Goal: Task Accomplishment & Management: Manage account settings

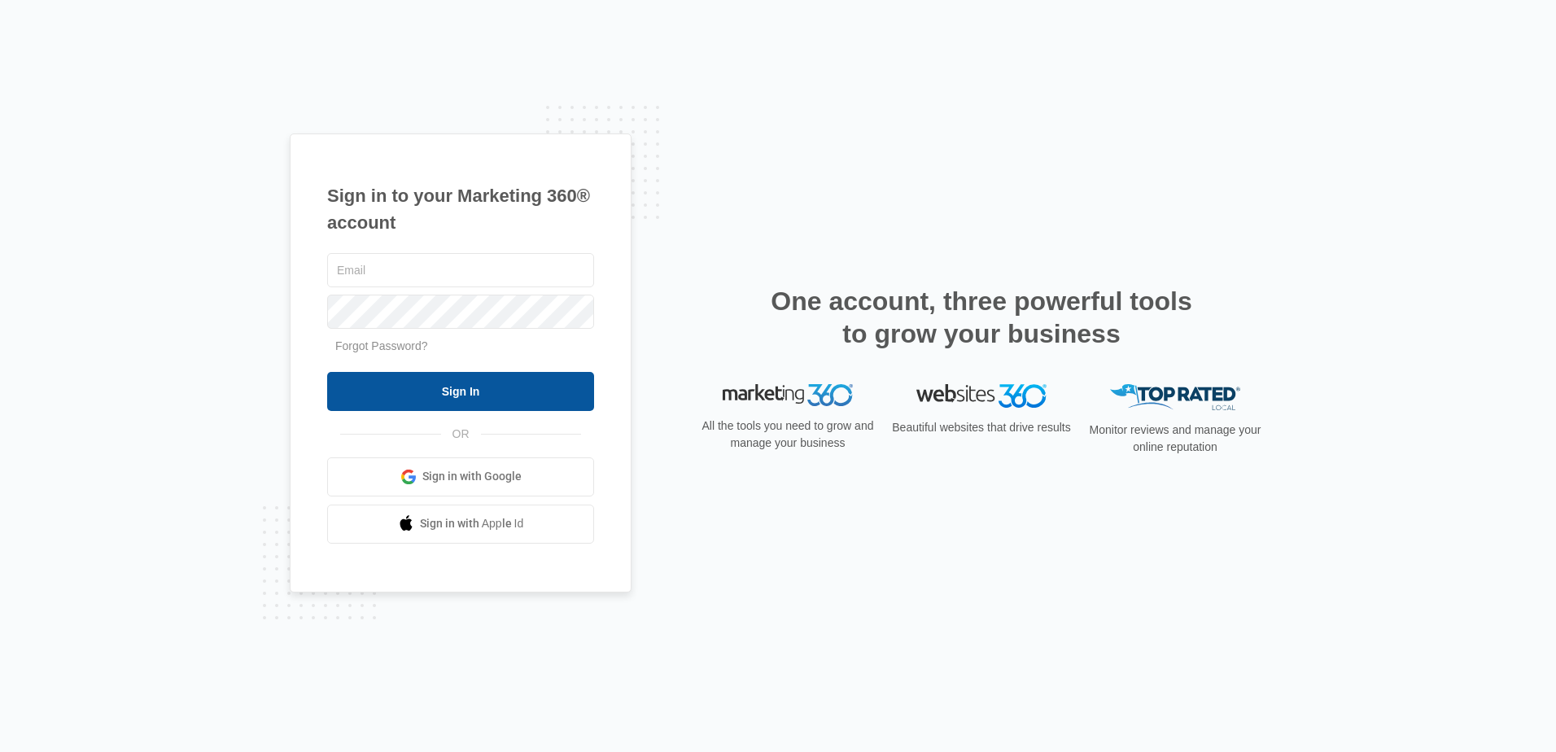
type input "[EMAIL_ADDRESS][DOMAIN_NAME]"
click at [497, 390] on input "Sign In" at bounding box center [460, 391] width 267 height 39
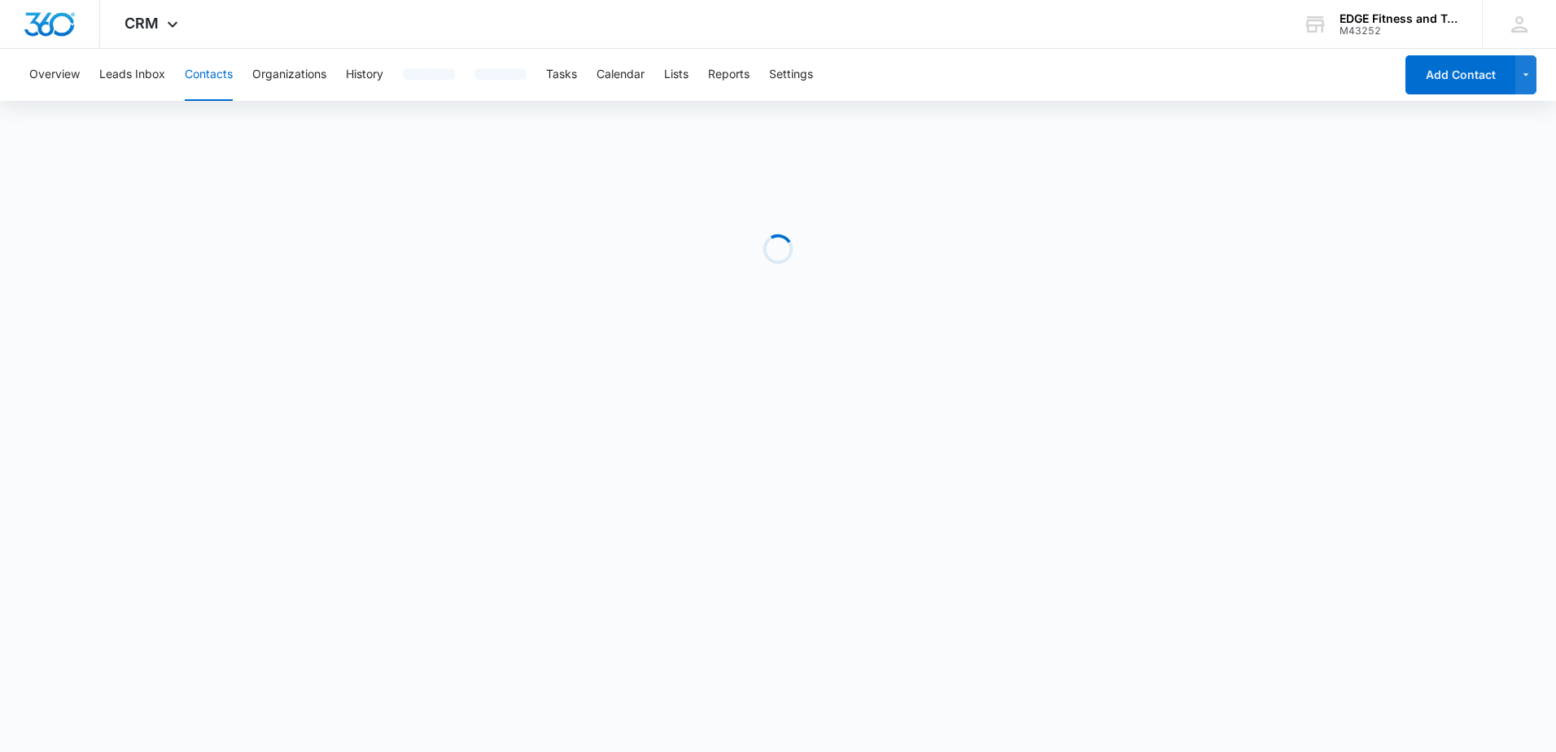
click at [234, 76] on div "Overview Leads Inbox Contacts Organizations History Tasks Calendar Lists Report…" at bounding box center [707, 75] width 1374 height 52
click at [211, 73] on button "Contacts" at bounding box center [209, 75] width 48 height 52
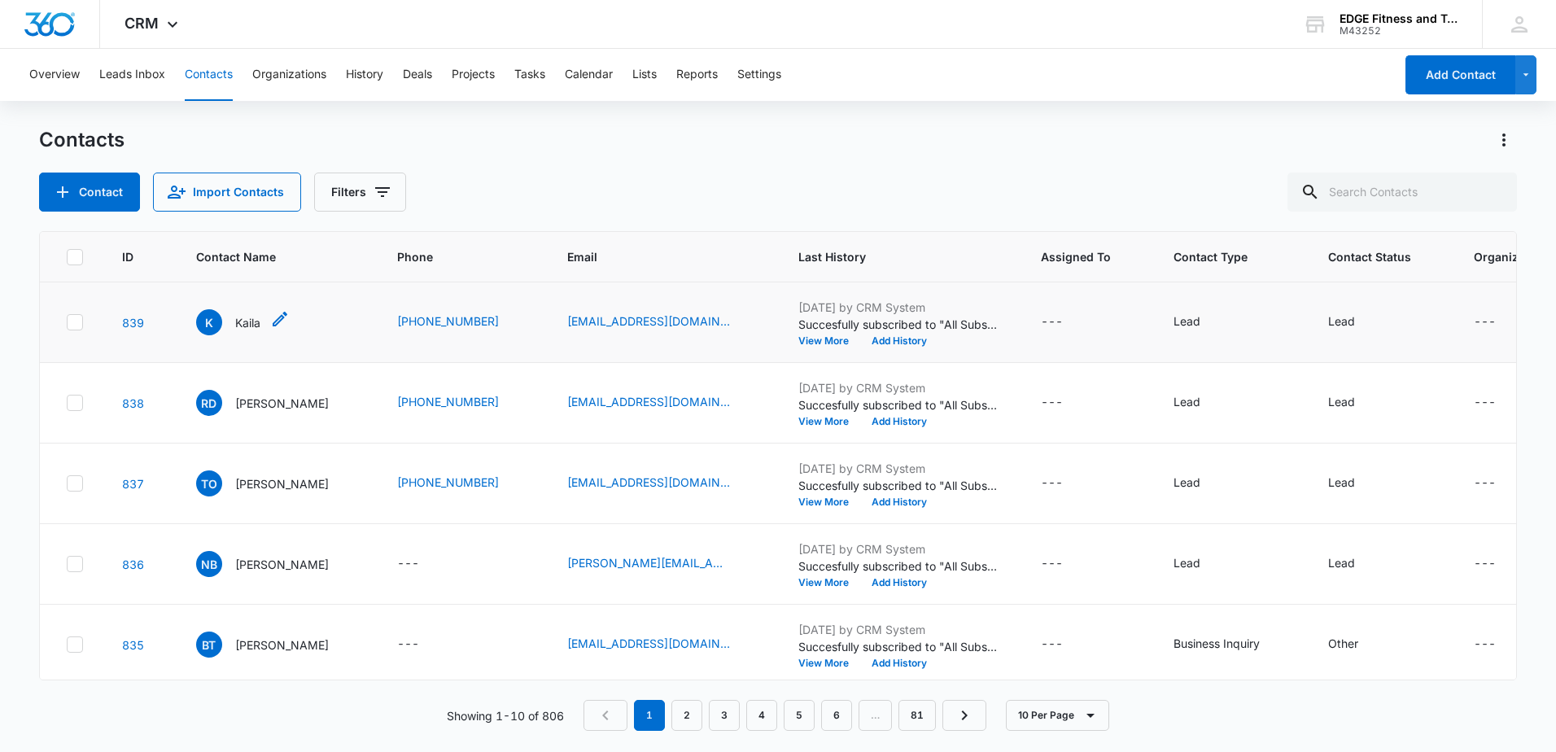
click at [247, 327] on p "Kaila" at bounding box center [247, 322] width 25 height 17
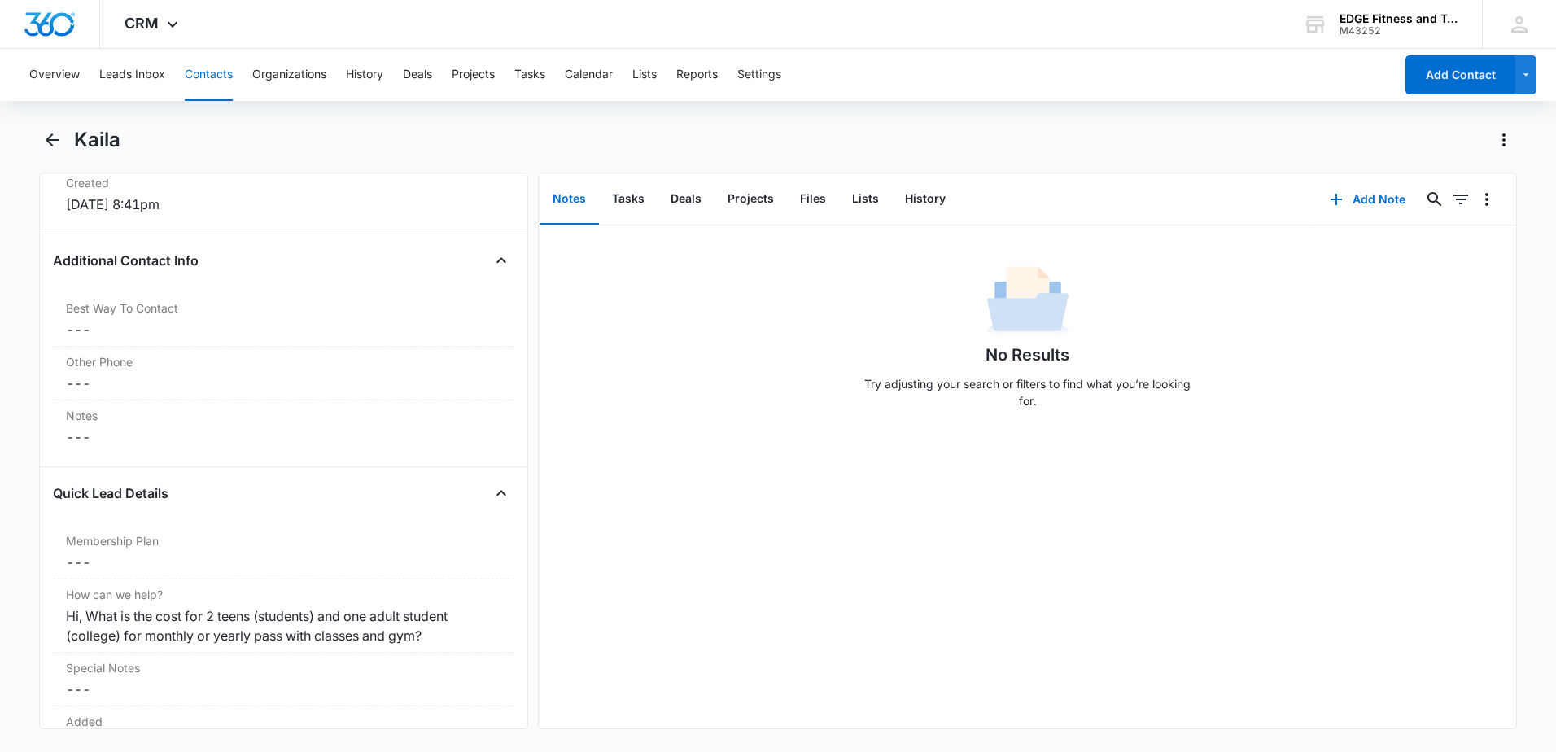
scroll to position [1383, 0]
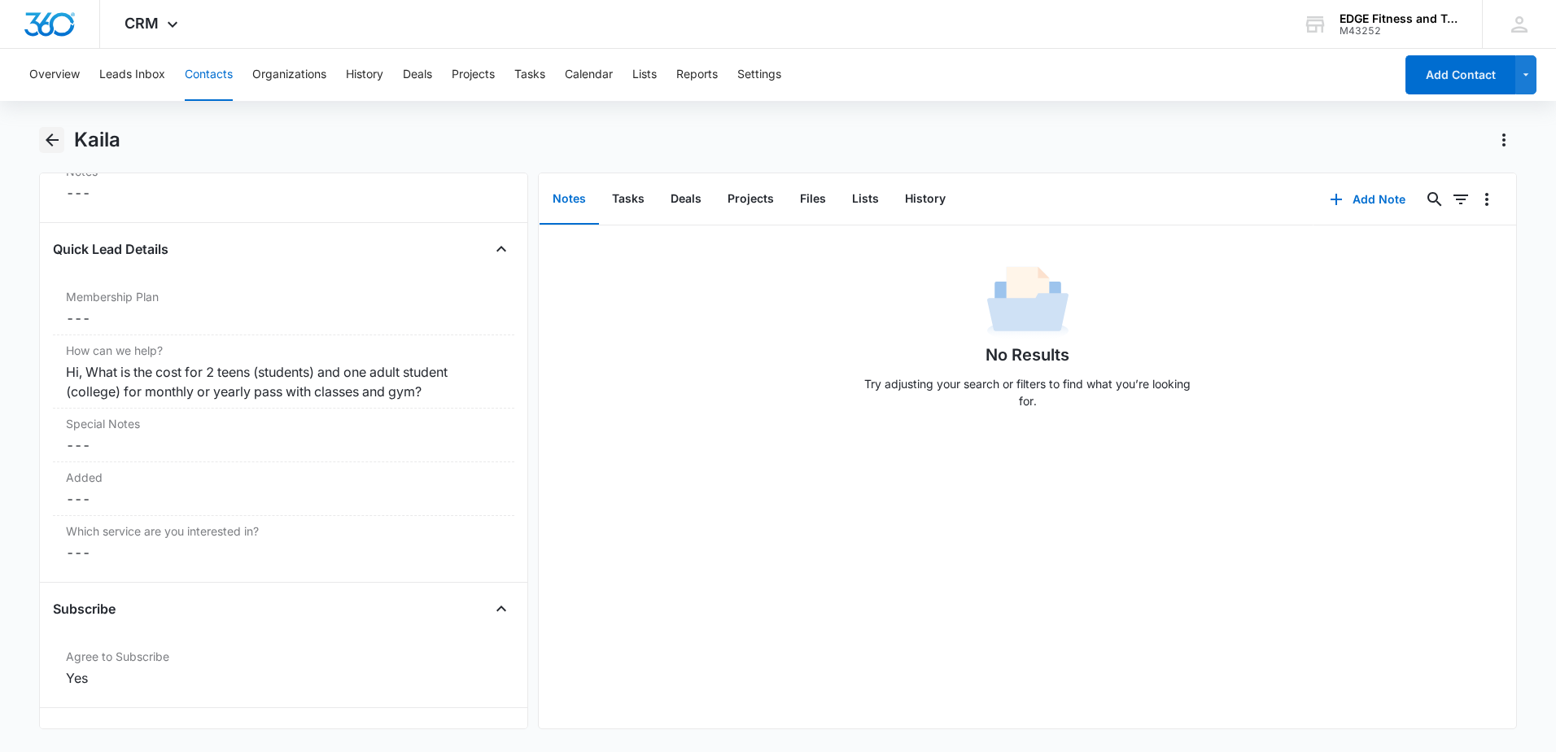
click at [55, 141] on icon "Back" at bounding box center [52, 139] width 13 height 13
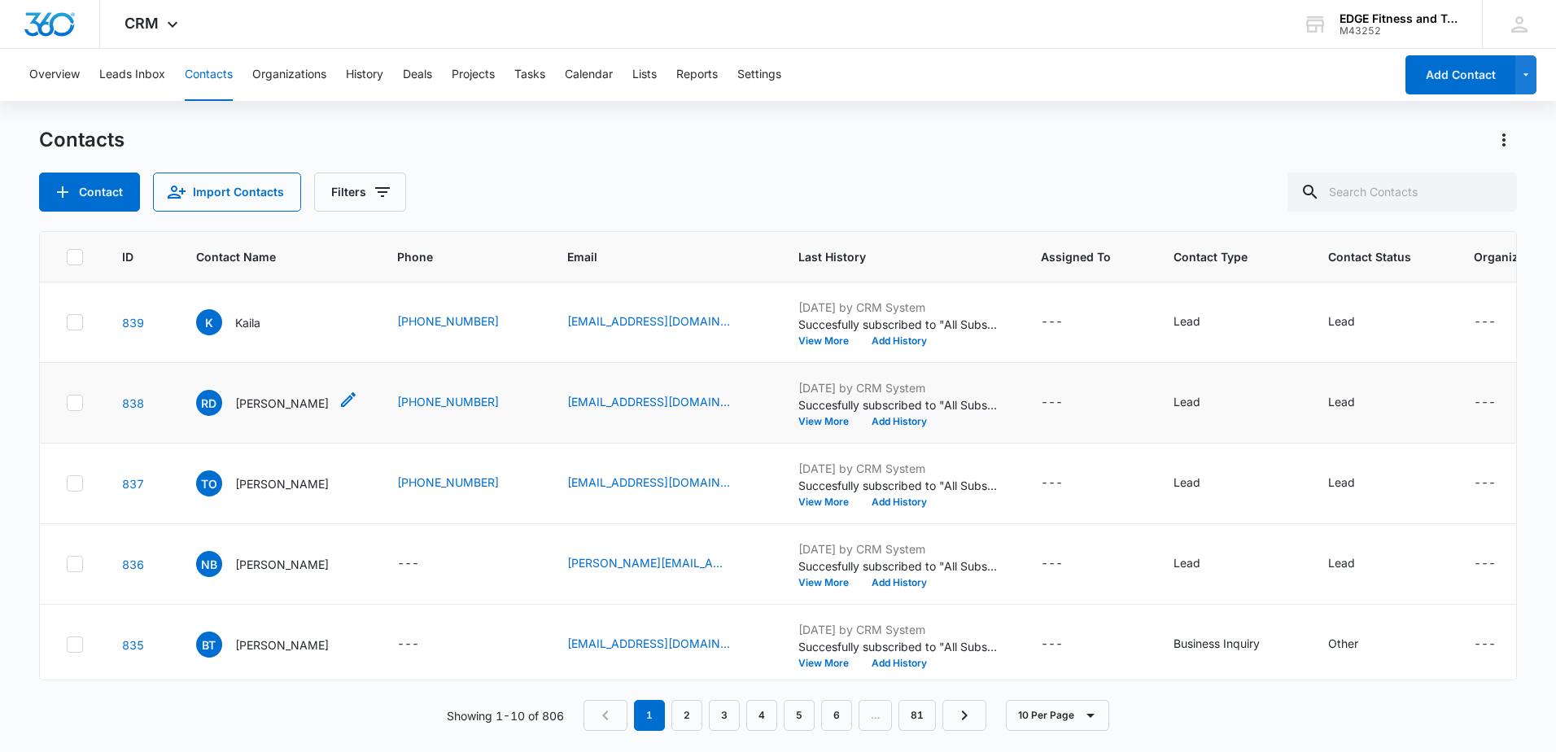
click at [234, 411] on div "RD [PERSON_NAME]" at bounding box center [262, 403] width 133 height 26
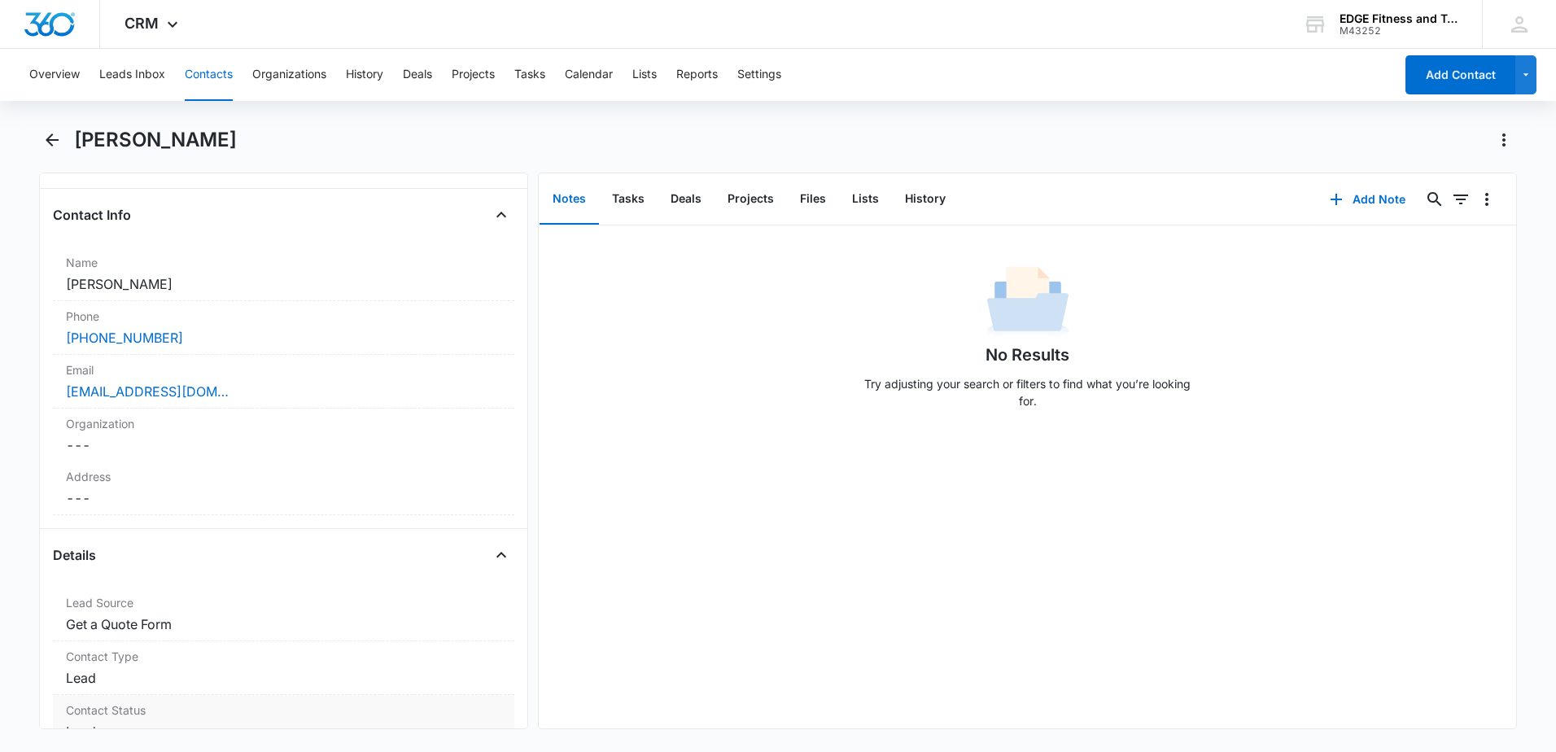
scroll to position [244, 0]
click at [46, 146] on icon "Back" at bounding box center [52, 140] width 20 height 20
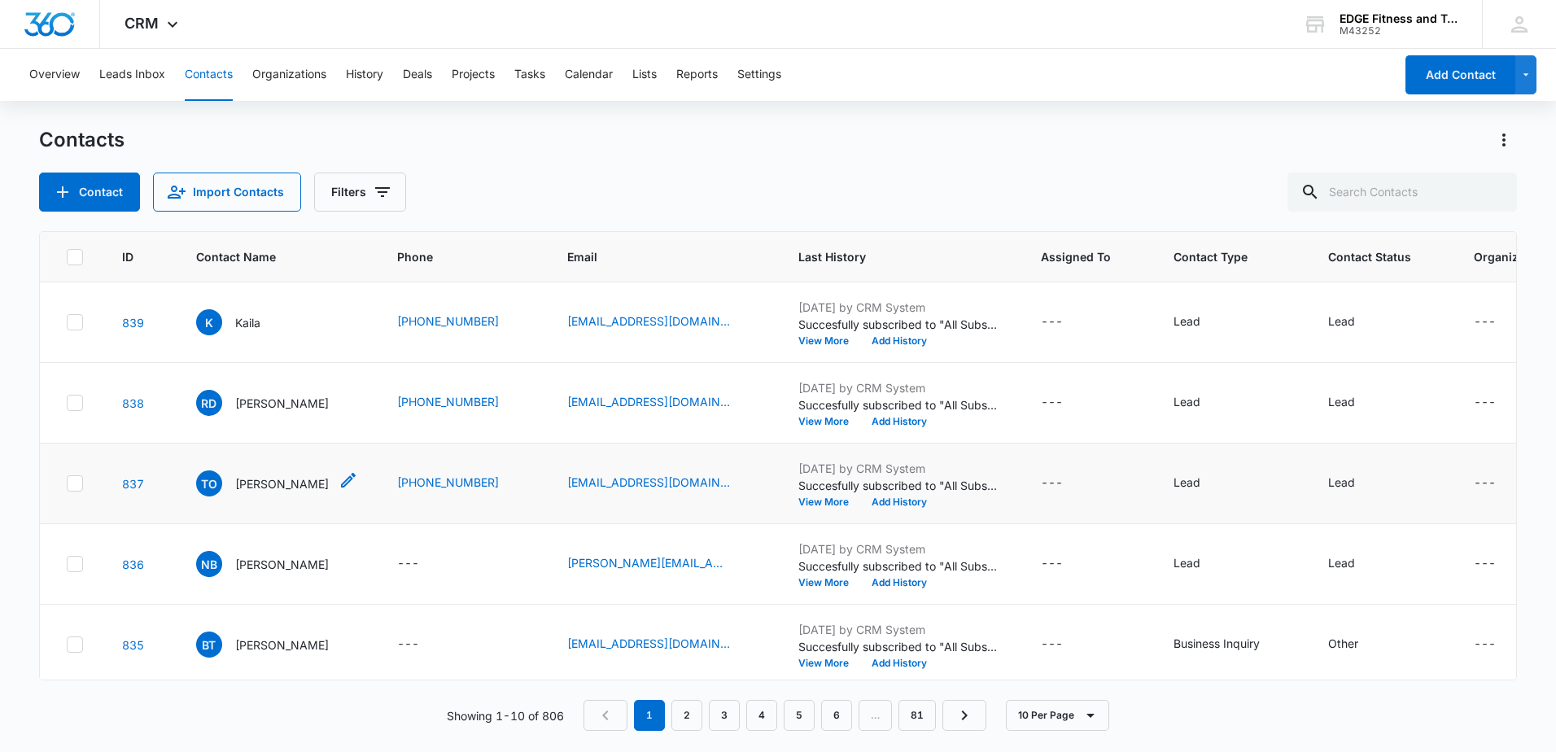
click at [260, 484] on p "[PERSON_NAME]" at bounding box center [282, 483] width 94 height 17
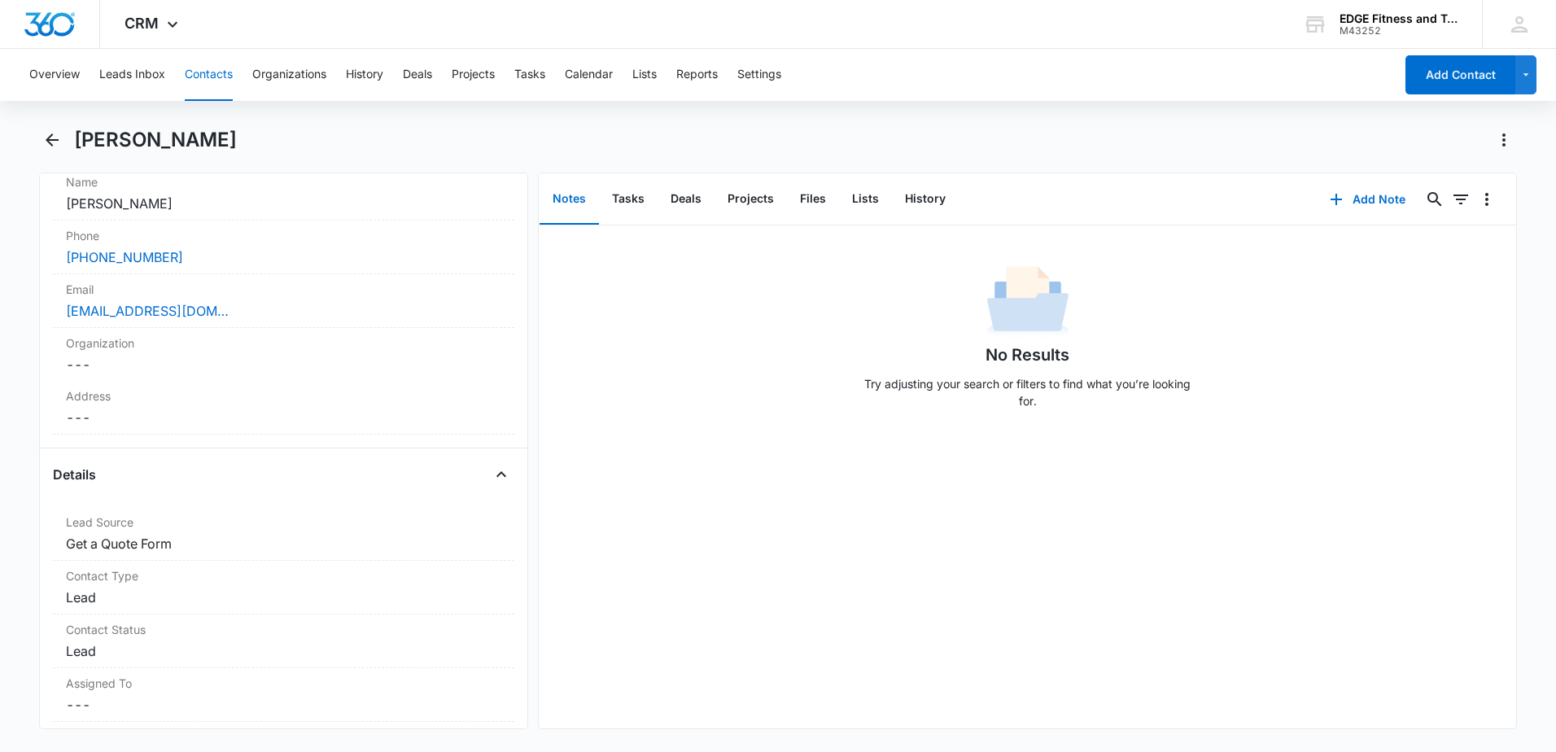
scroll to position [163, 0]
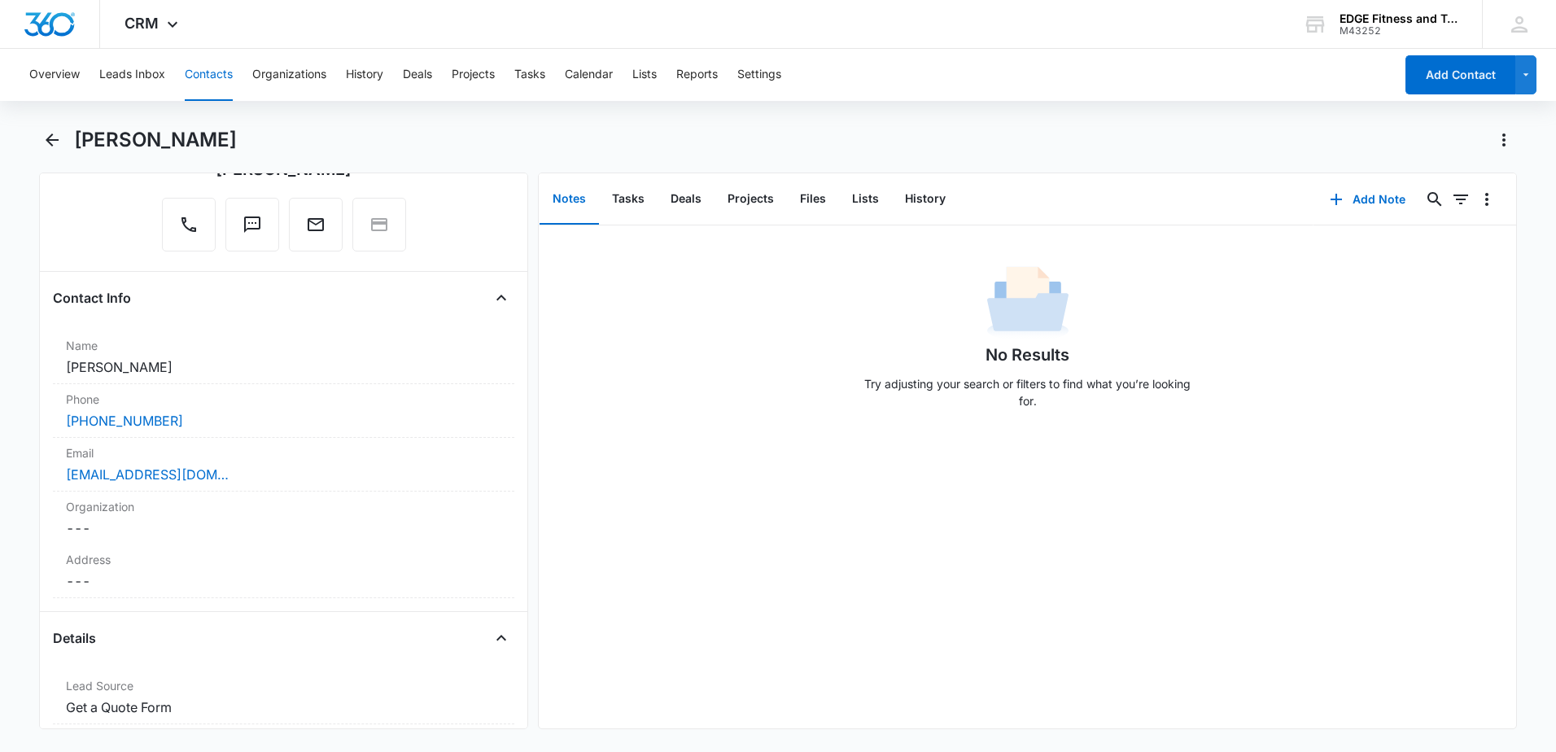
click at [65, 135] on div "[PERSON_NAME]" at bounding box center [778, 150] width 1478 height 46
click at [57, 135] on icon "Back" at bounding box center [52, 140] width 20 height 20
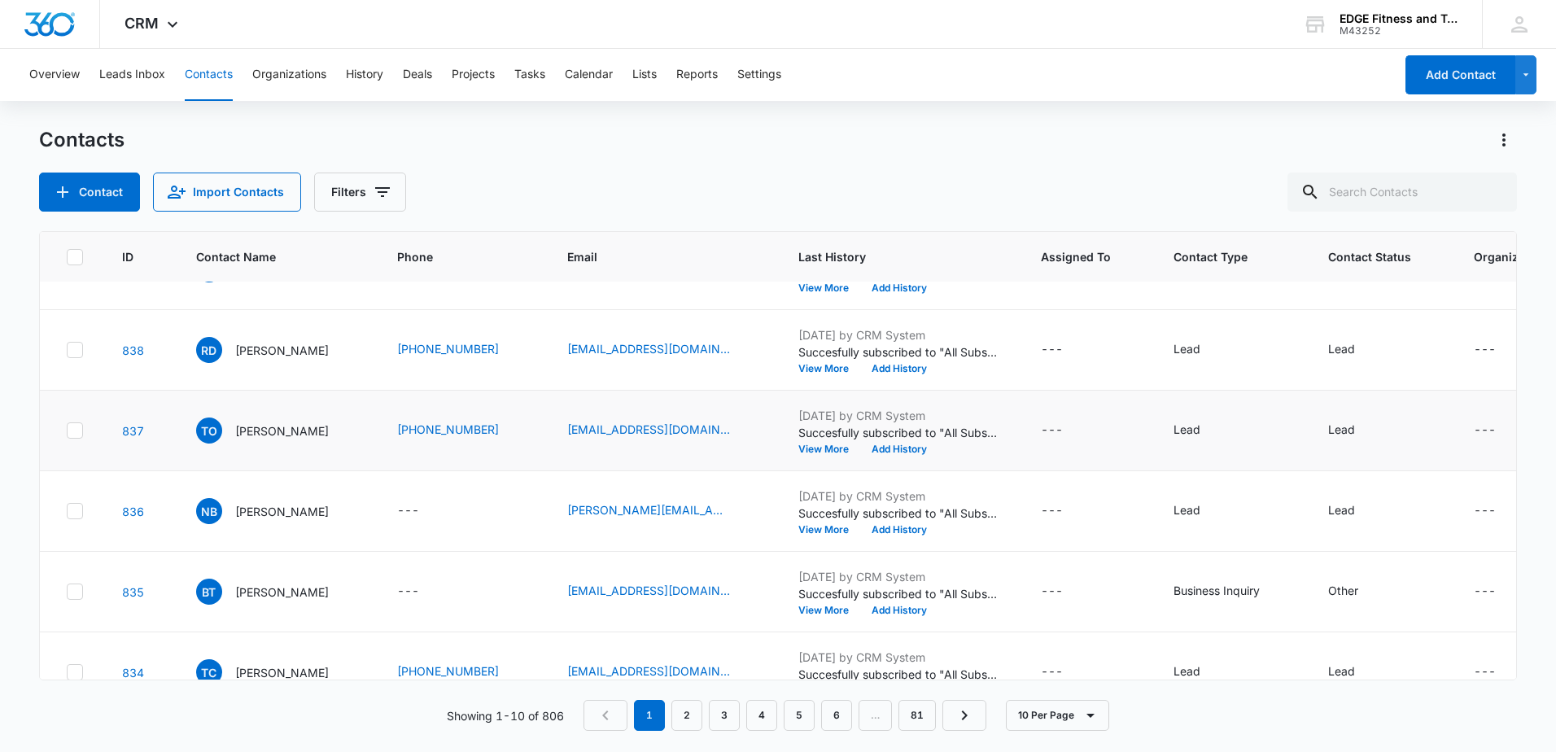
scroll to position [81, 0]
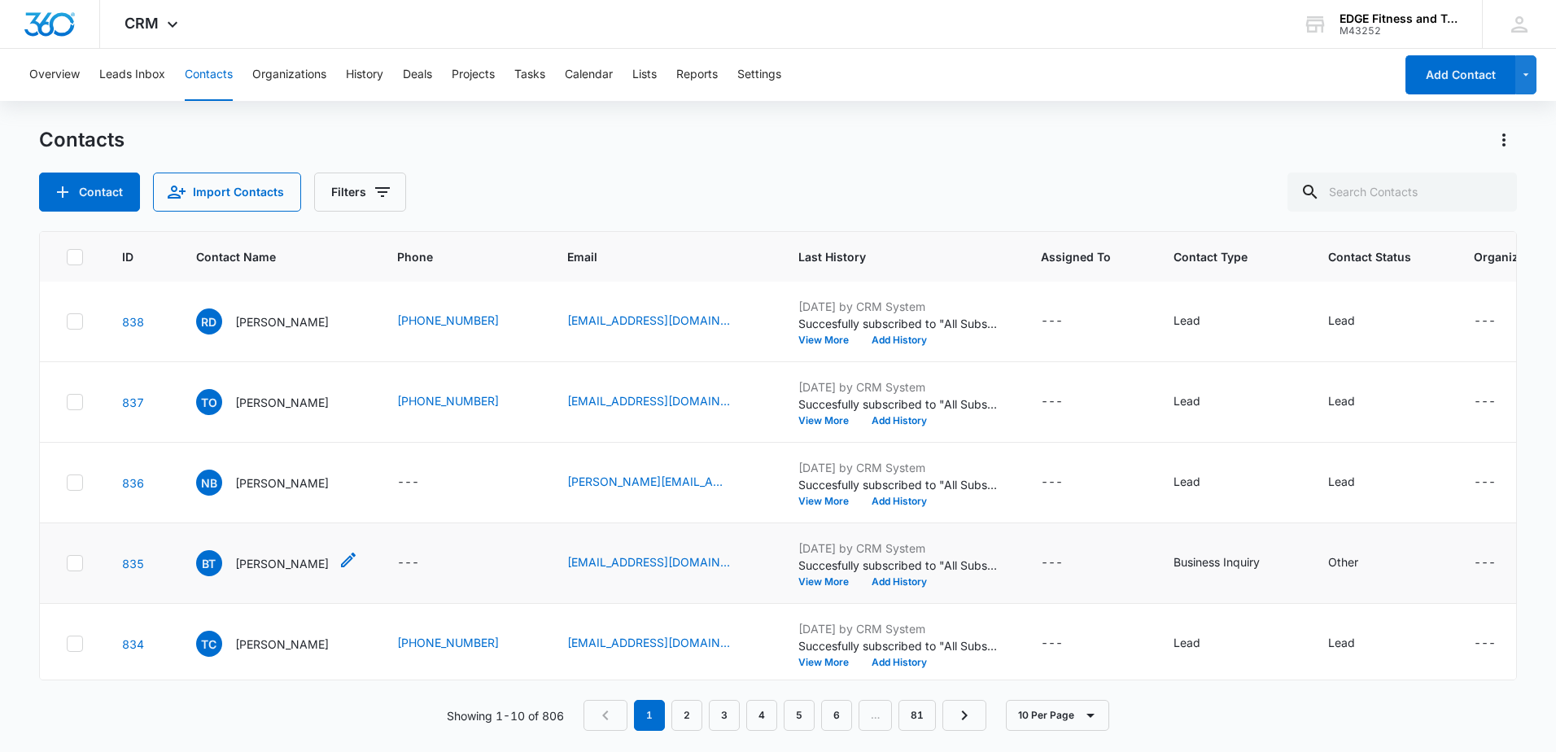
click at [277, 562] on p "[PERSON_NAME]" at bounding box center [282, 563] width 94 height 17
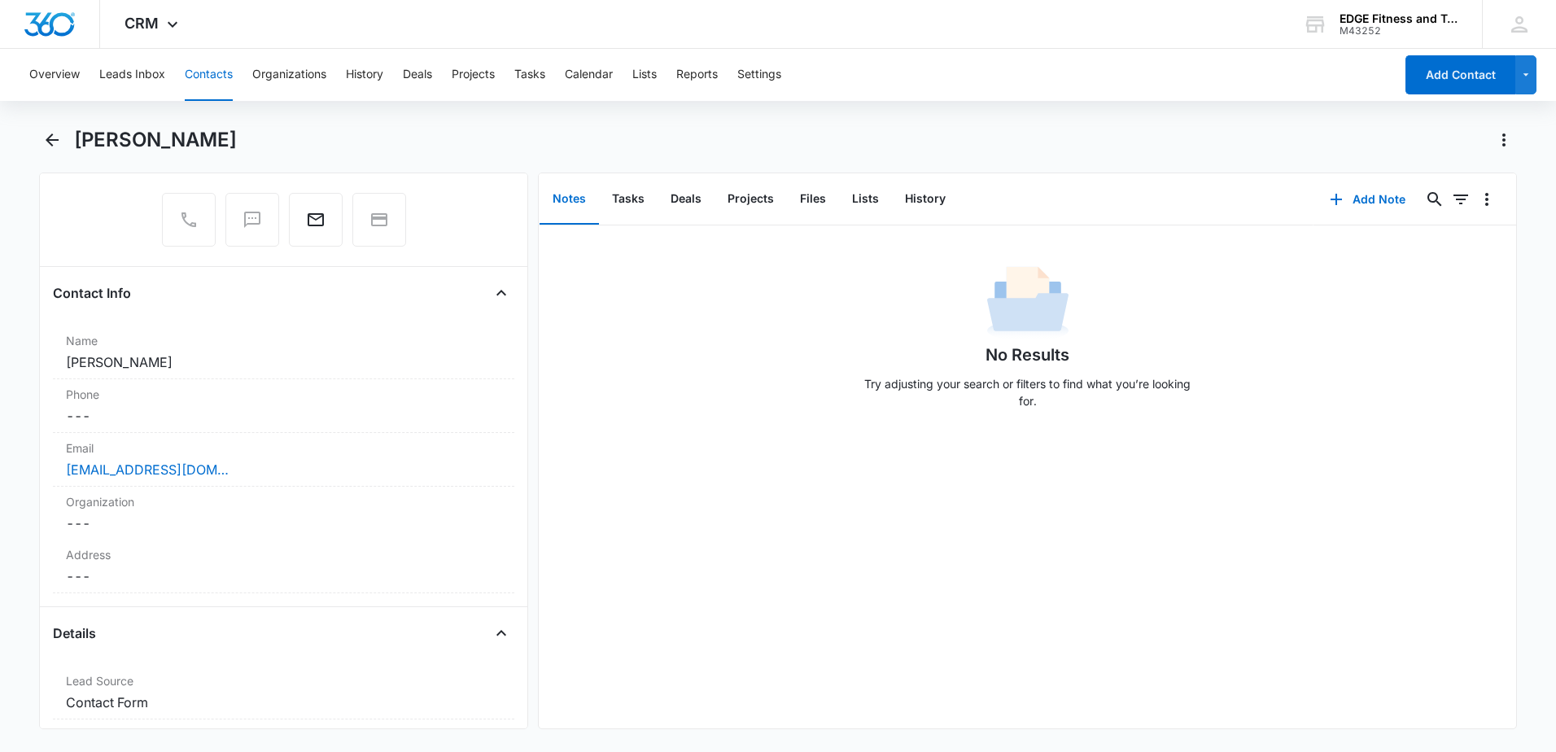
scroll to position [163, 0]
drag, startPoint x: 202, startPoint y: 474, endPoint x: 67, endPoint y: 469, distance: 135.2
click at [67, 469] on div "[EMAIL_ADDRESS][DOMAIN_NAME]" at bounding box center [283, 475] width 435 height 20
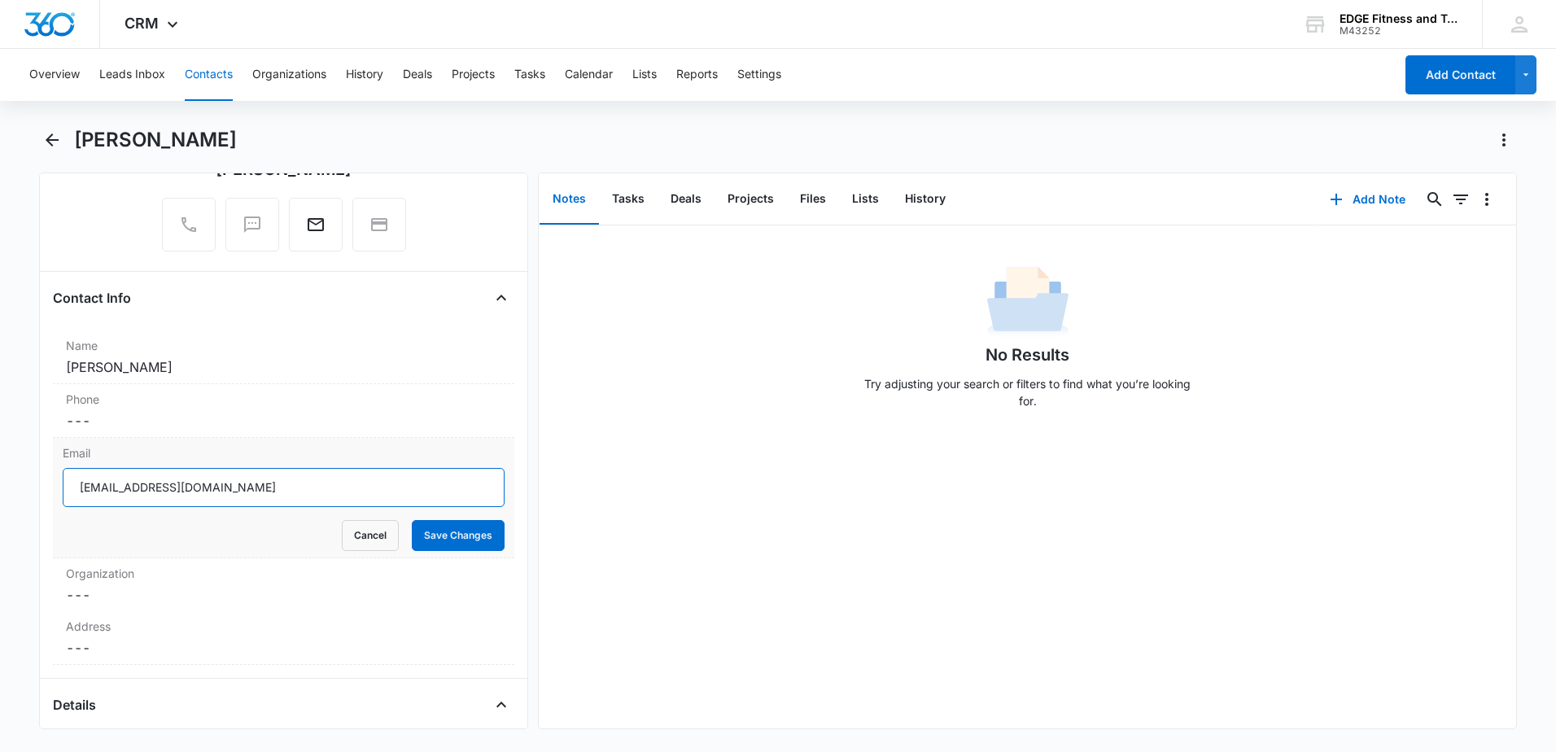
drag, startPoint x: 197, startPoint y: 496, endPoint x: 55, endPoint y: 497, distance: 141.6
click at [55, 497] on div "Email [EMAIL_ADDRESS][DOMAIN_NAME] Cancel Save Changes" at bounding box center [283, 498] width 461 height 120
click at [449, 546] on button "Save Changes" at bounding box center [458, 535] width 93 height 31
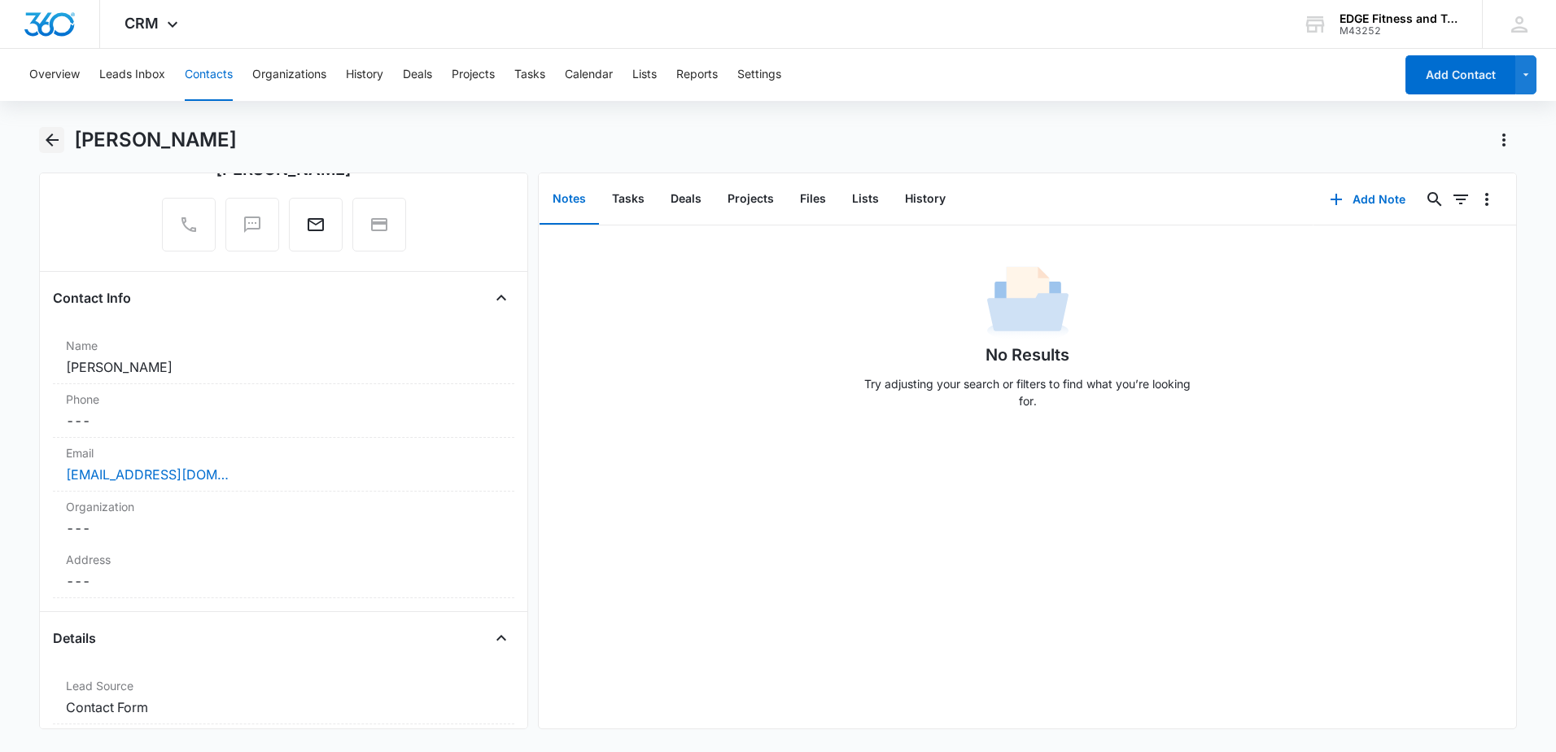
click at [52, 145] on icon "Back" at bounding box center [52, 139] width 13 height 13
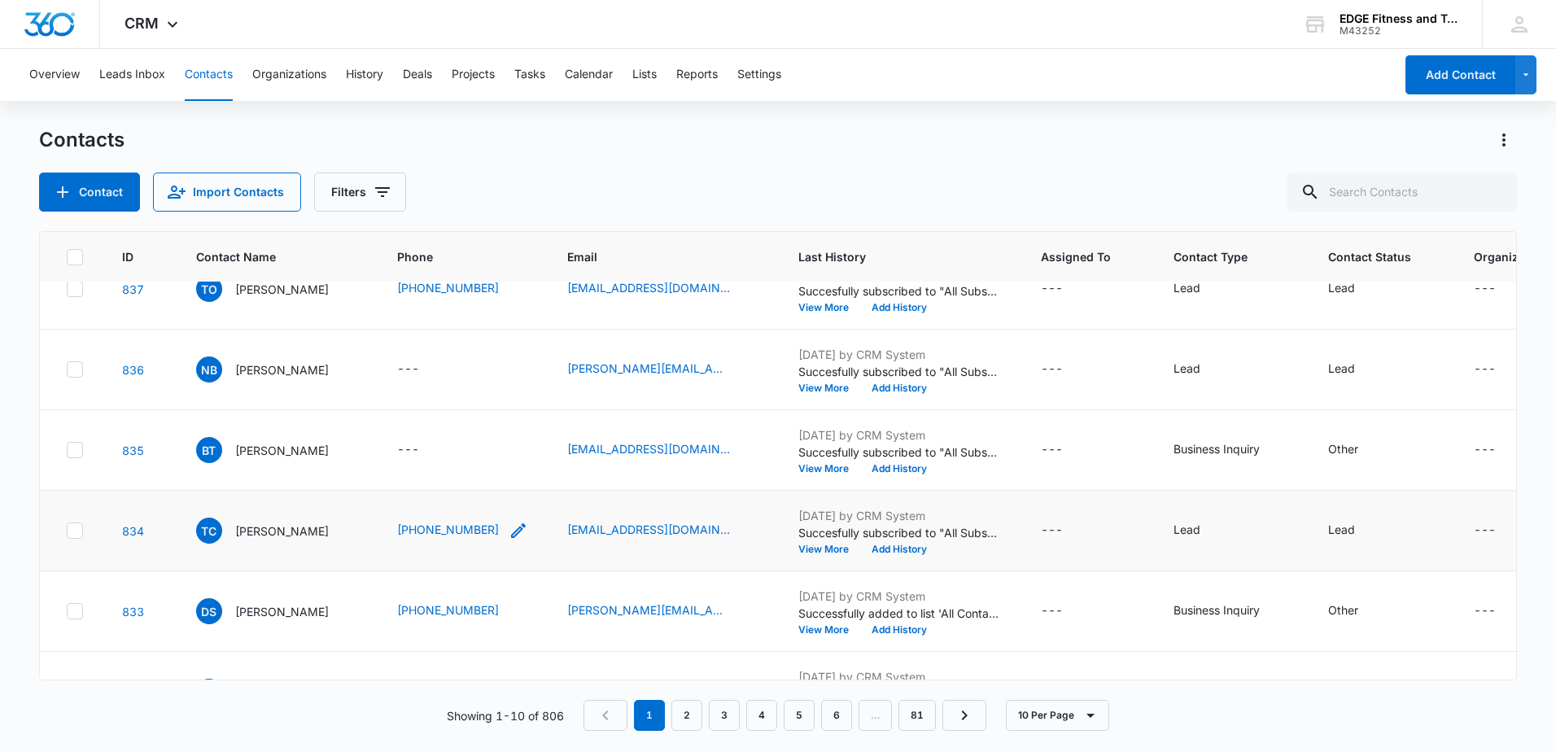
scroll to position [244, 0]
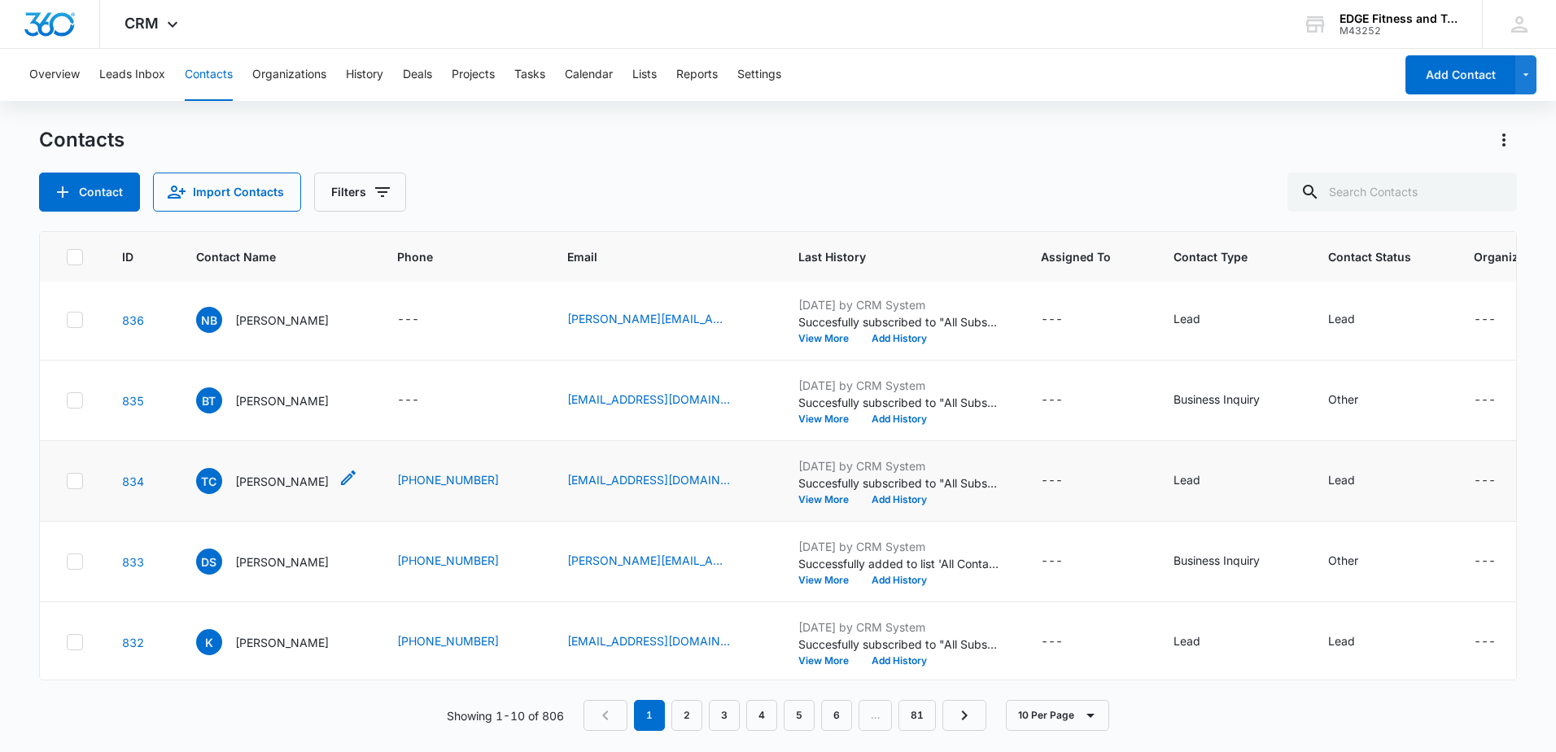
click at [284, 485] on p "[PERSON_NAME]" at bounding box center [282, 481] width 94 height 17
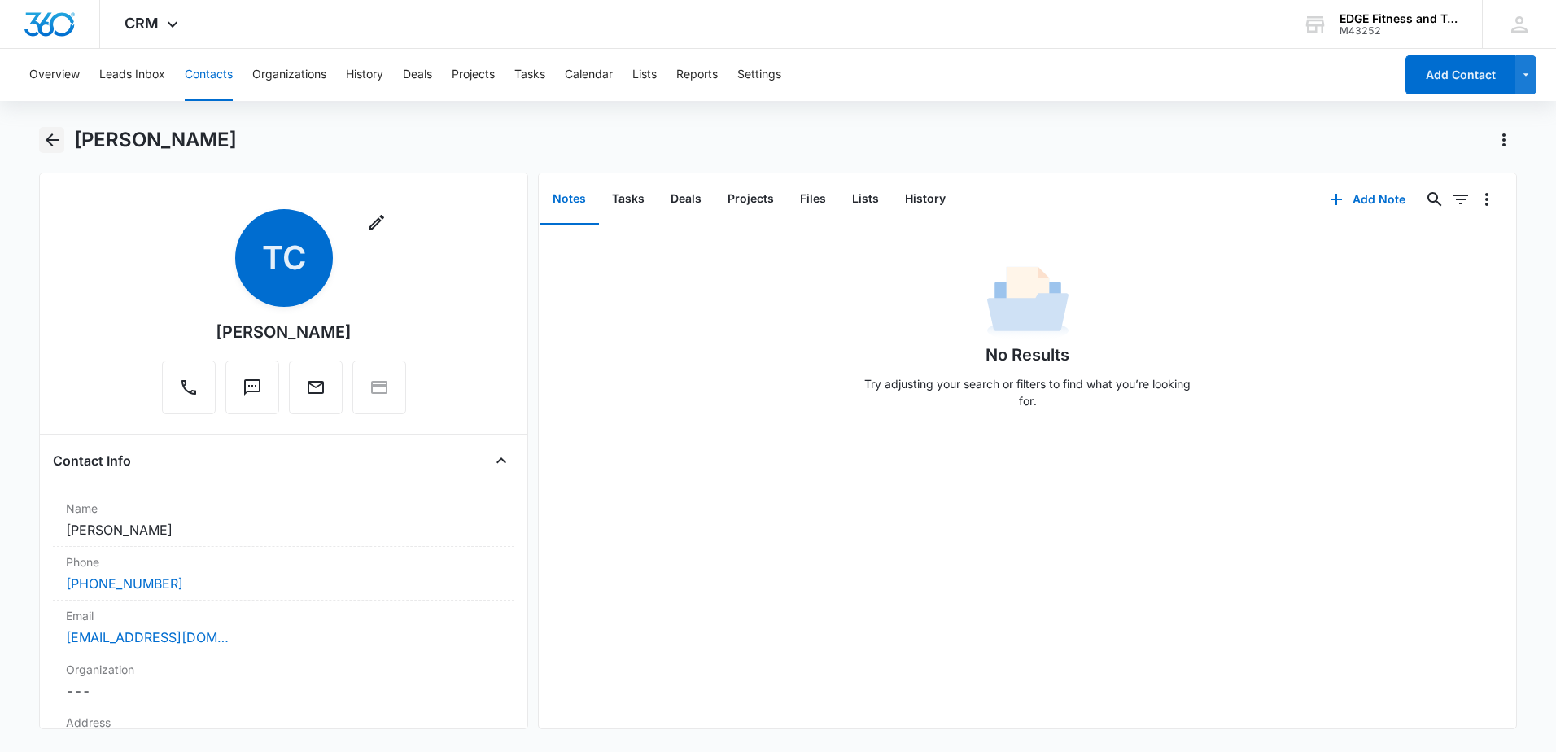
click at [60, 132] on icon "Back" at bounding box center [52, 140] width 20 height 20
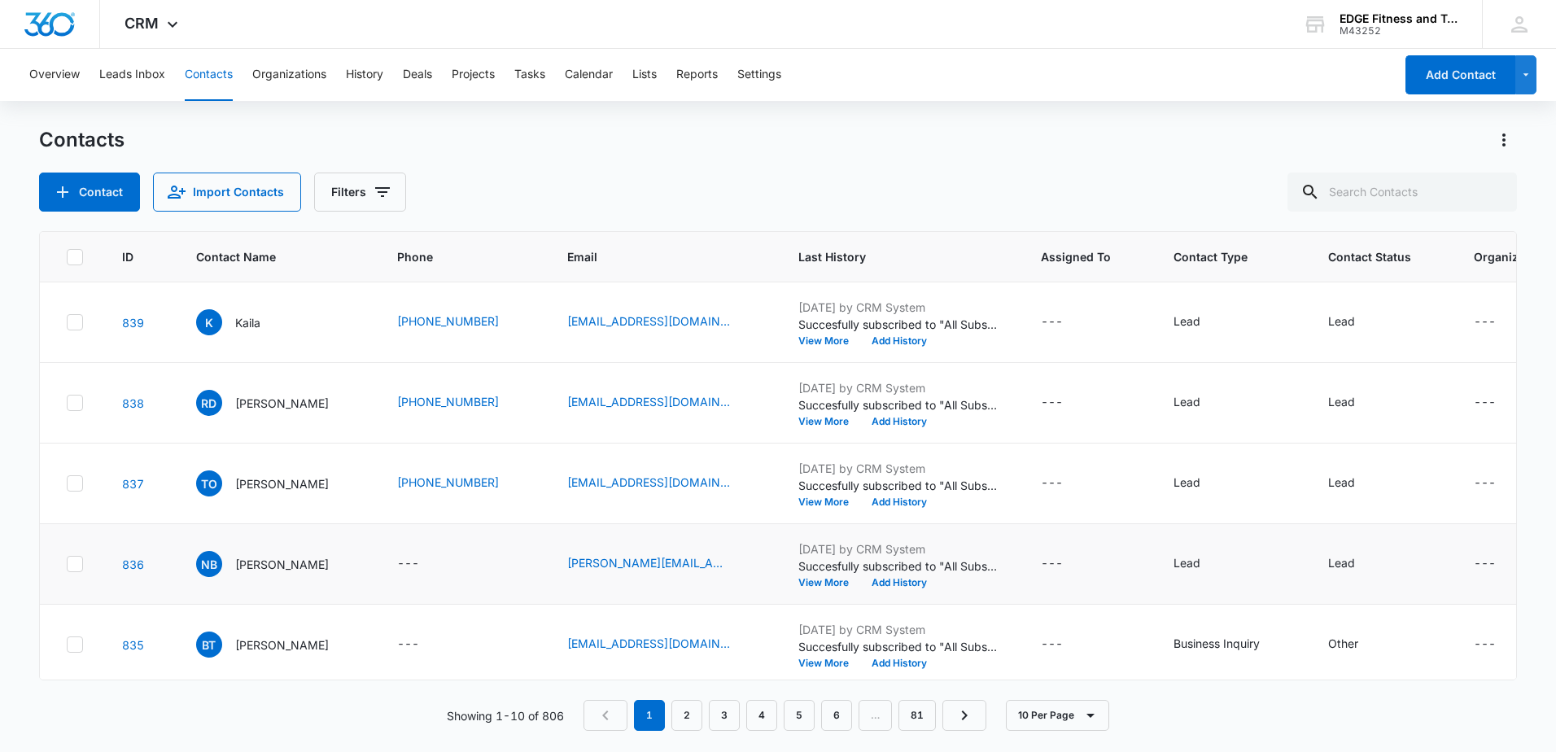
scroll to position [244, 0]
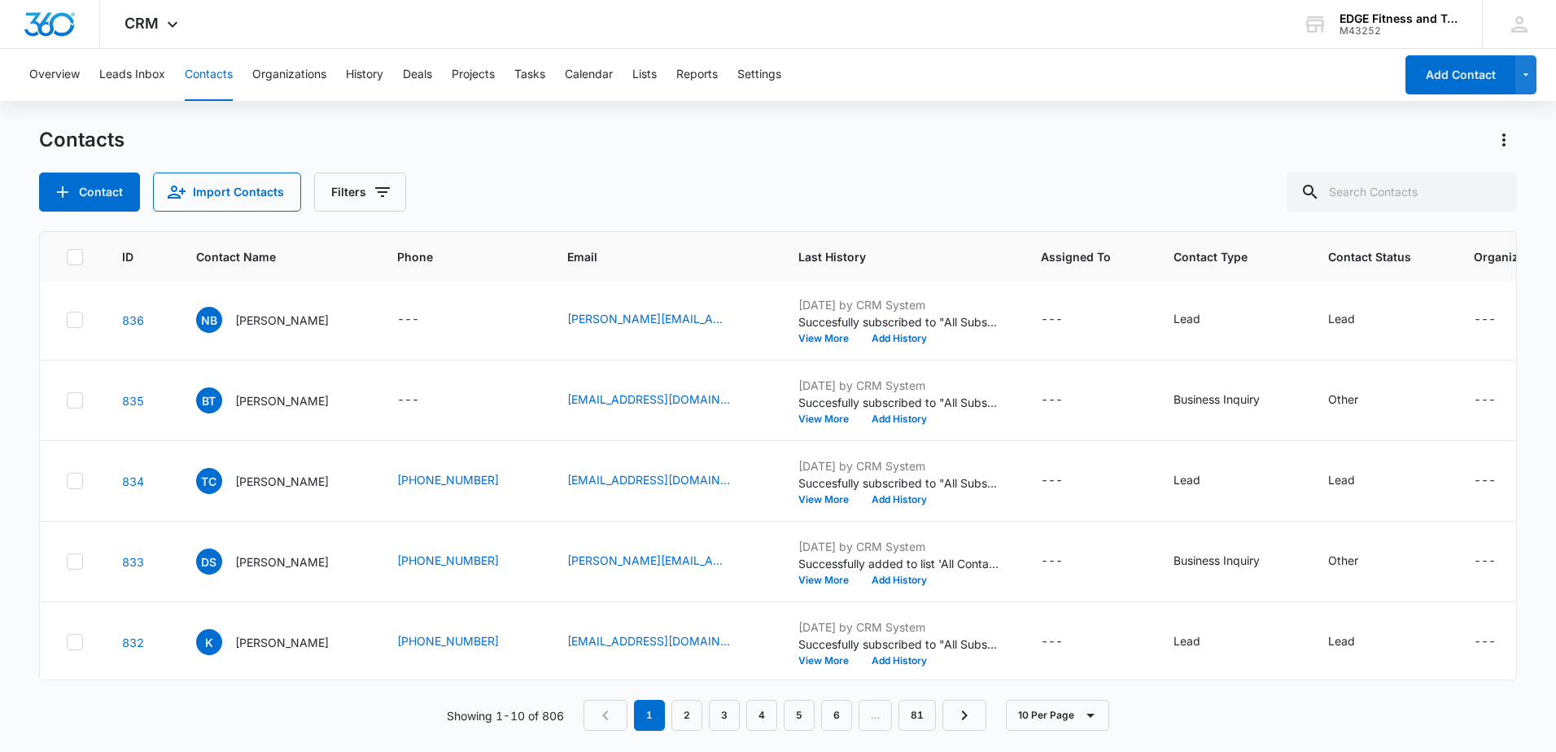
click at [268, 567] on p "[PERSON_NAME]" at bounding box center [282, 561] width 94 height 17
